Goal: Information Seeking & Learning: Learn about a topic

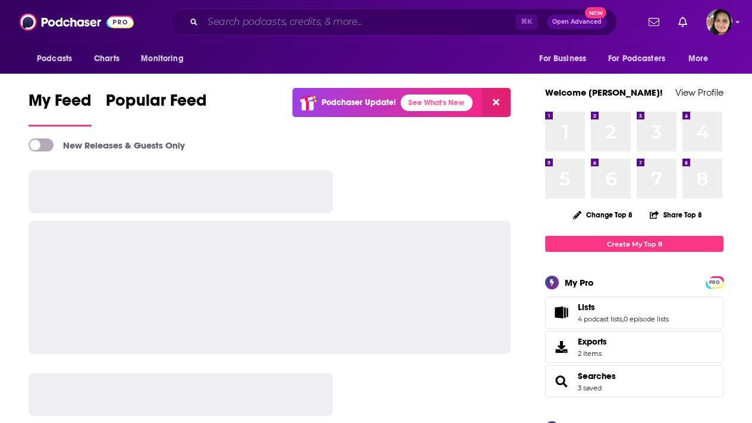
click at [349, 24] on input "Search podcasts, credits, & more..." at bounding box center [359, 21] width 313 height 19
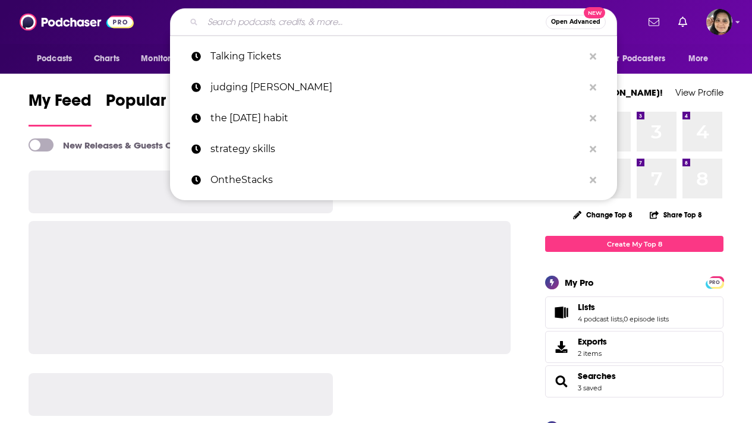
paste input "The Storyteller’s Shelf Podcast"
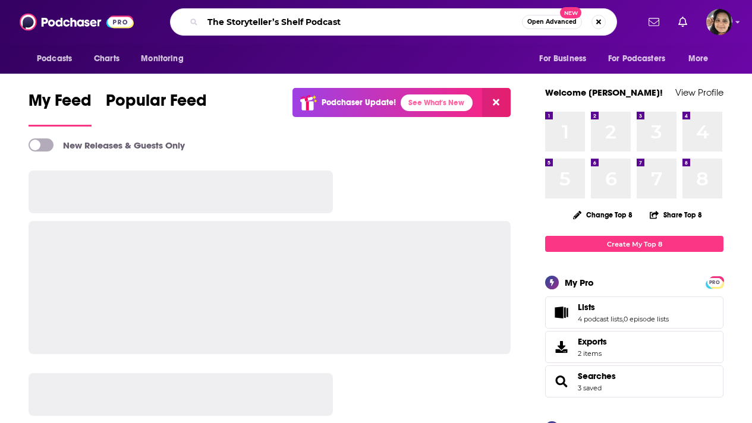
type input "The Storyteller’s Shelf Podcast"
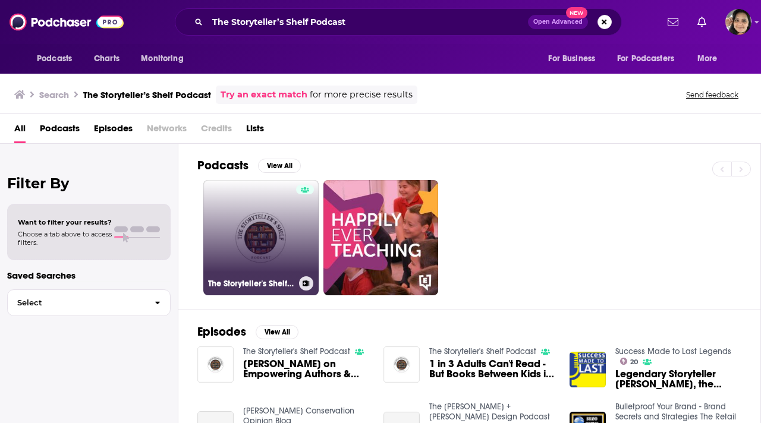
click at [242, 225] on link "The Storyteller's Shelf Podcast" at bounding box center [260, 237] width 115 height 115
